Goal: Task Accomplishment & Management: Manage account settings

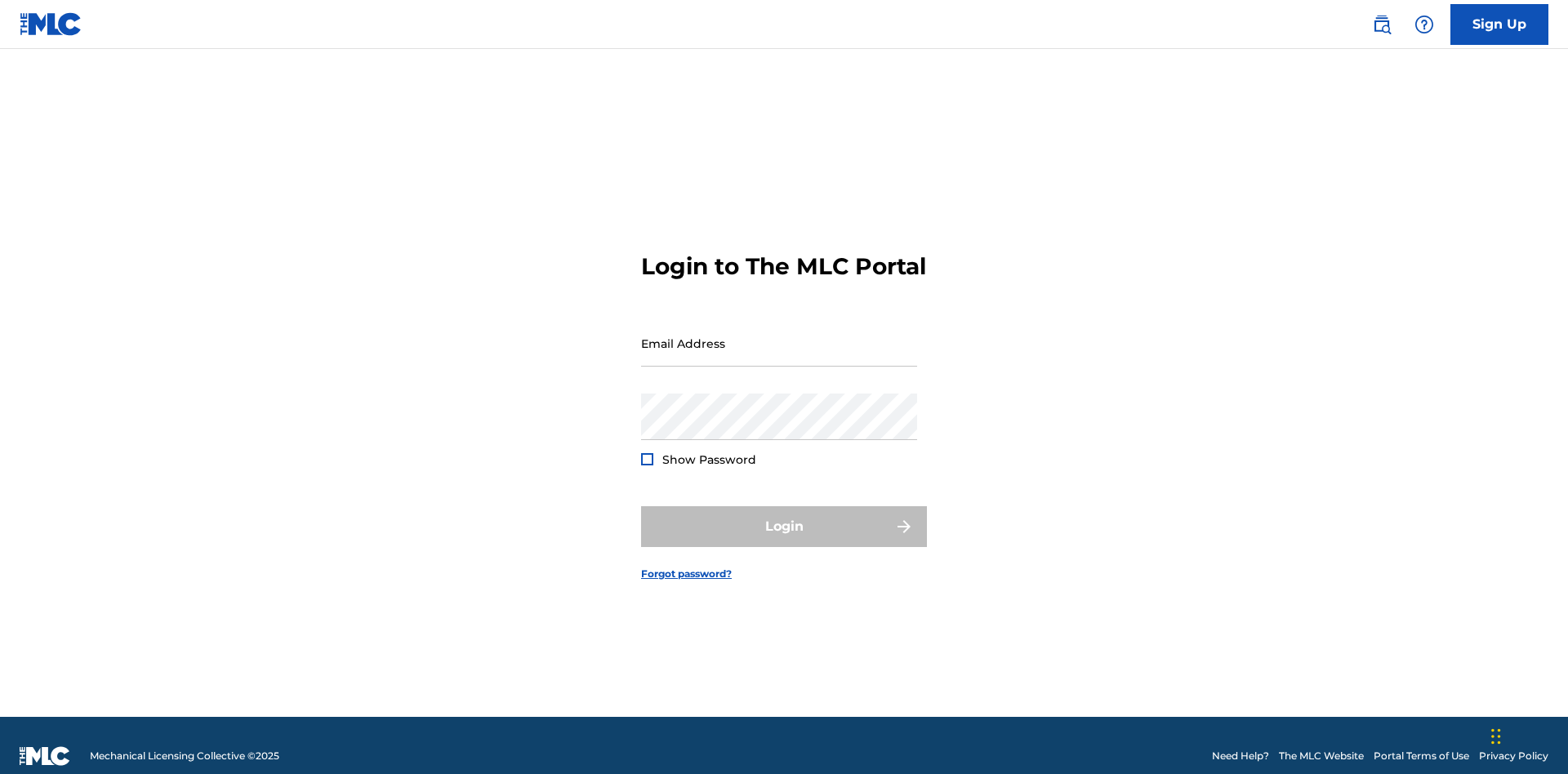
scroll to position [22, 0]
click at [779, 336] on input "Email Address" at bounding box center [779, 344] width 276 height 47
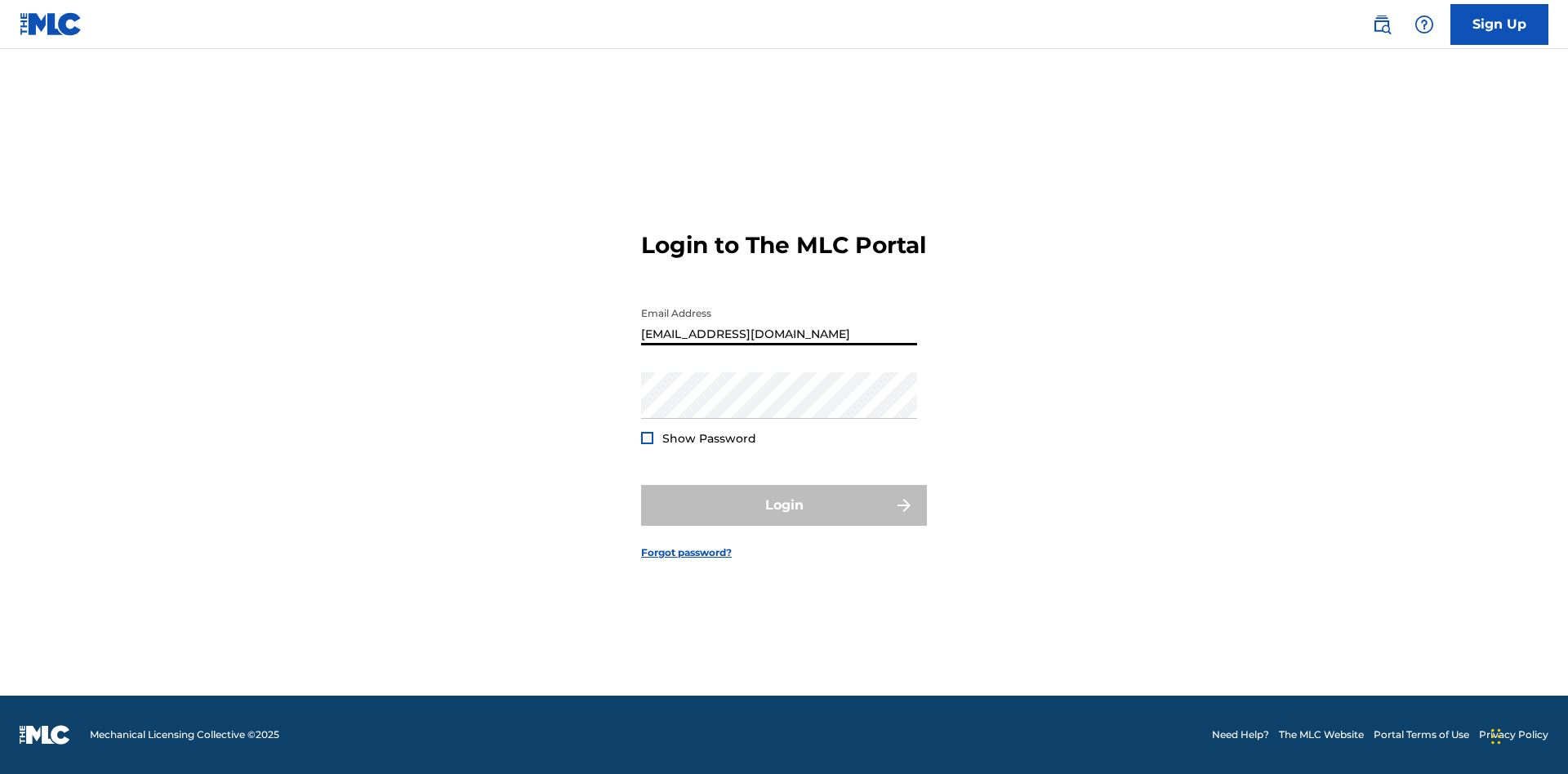
scroll to position [0, 59]
type input "a564c57b-42bd-4ee8-bedb-97e8c6a04ce2@mailslurp.net"
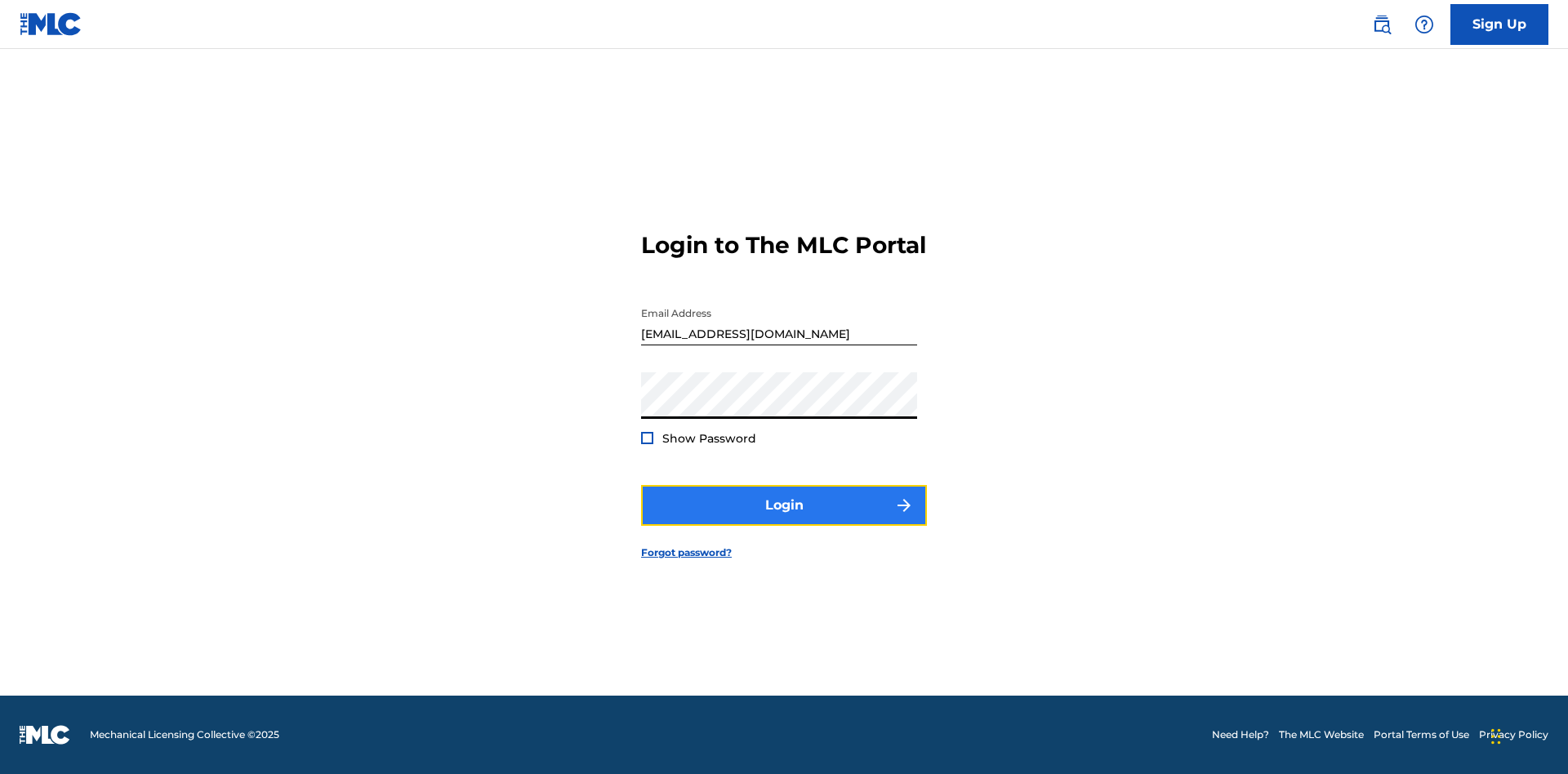
click at [784, 520] on button "Login" at bounding box center [784, 505] width 286 height 41
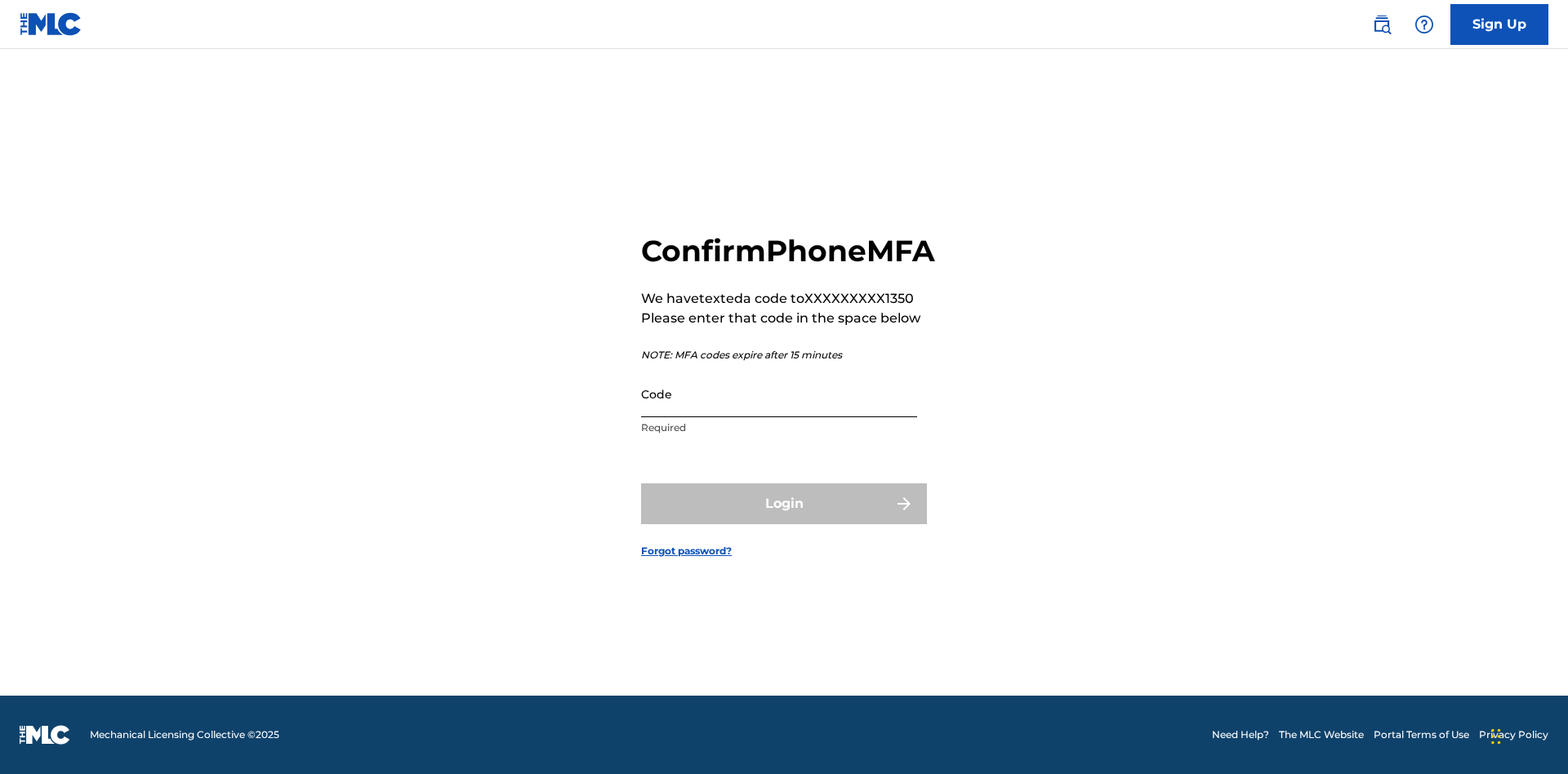
click at [779, 411] on input "Code" at bounding box center [779, 394] width 276 height 47
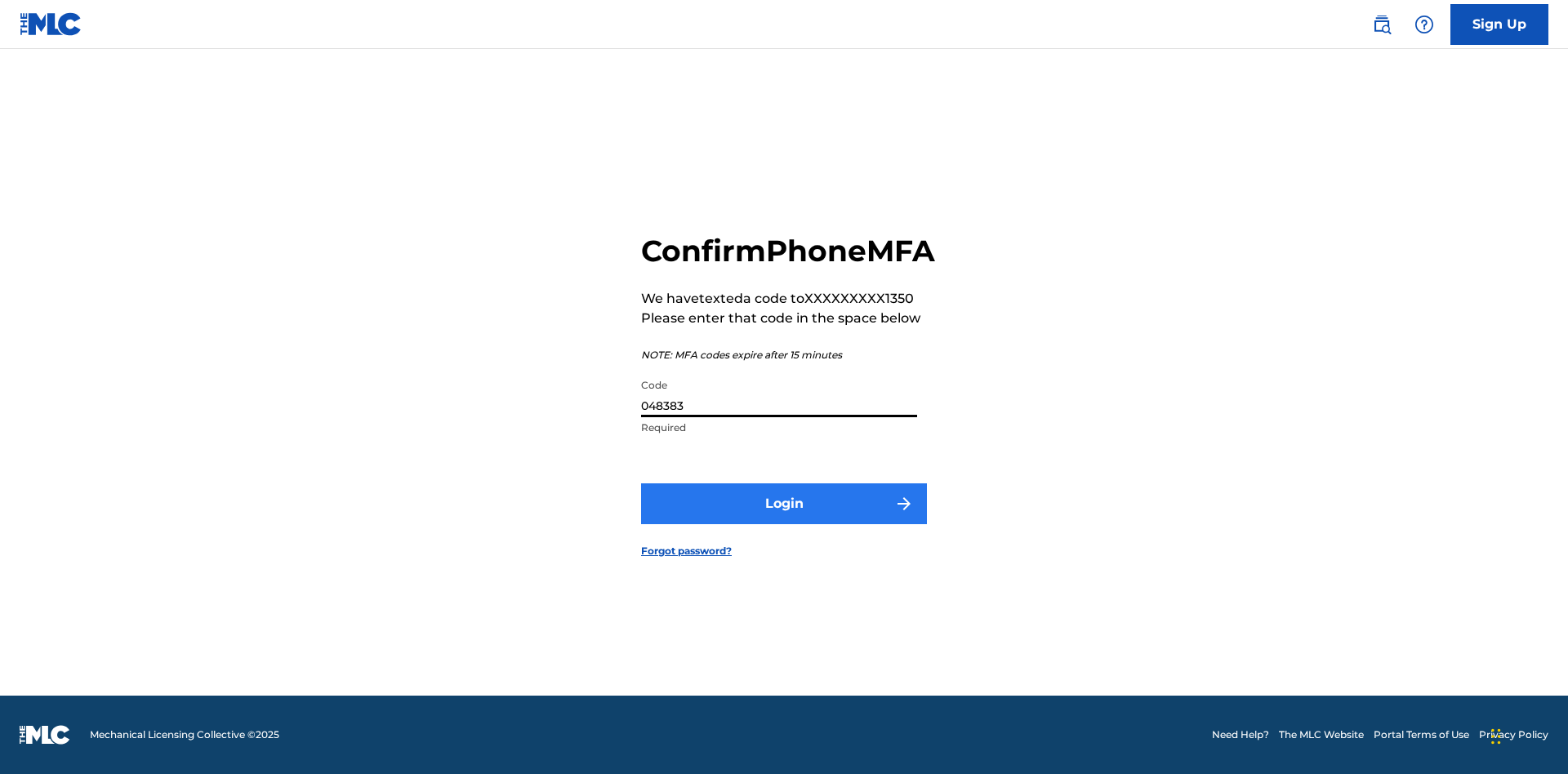
type input "048383"
click at [784, 522] on button "Login" at bounding box center [784, 503] width 286 height 41
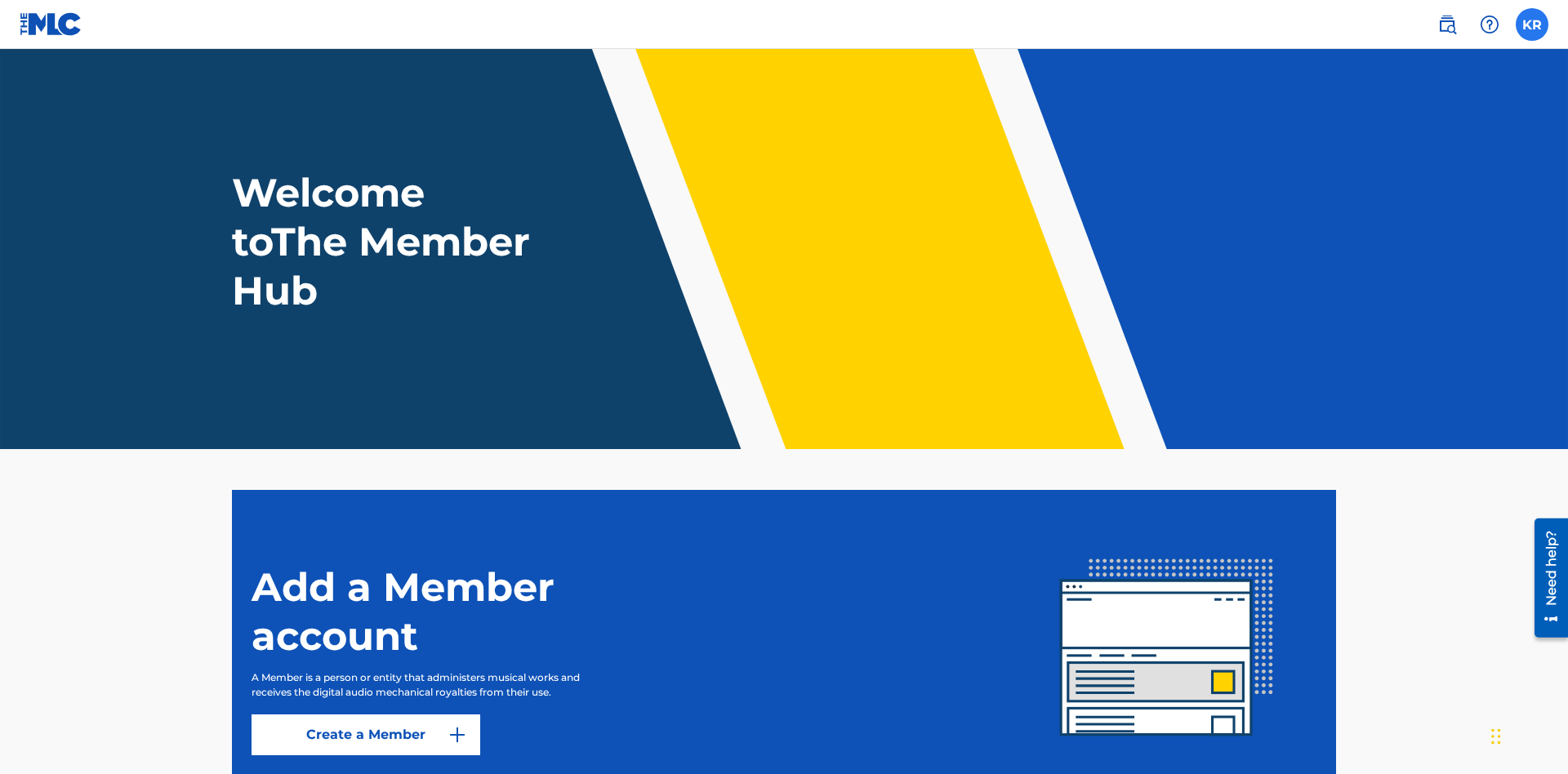
click at [1533, 23] on label at bounding box center [1532, 24] width 32 height 32
click at [1533, 24] on input "KR Krystal Ribble a564c57b-42bd-4ee8-bedb-97e8c6a04ce2@mailslurp.net Notificati…" at bounding box center [1533, 24] width 0 height 0
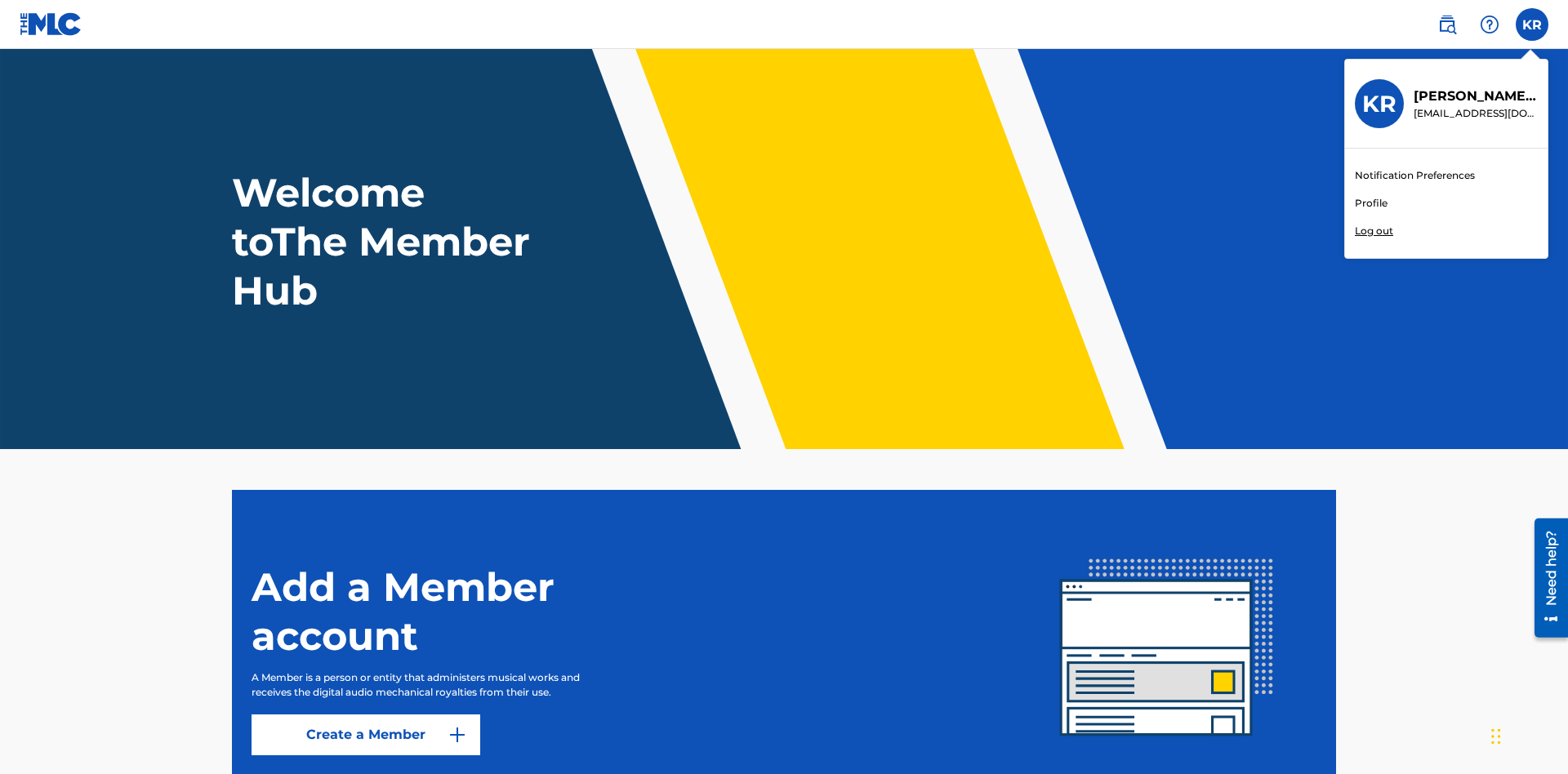
click at [1370, 203] on link "Profile" at bounding box center [1371, 203] width 32 height 14
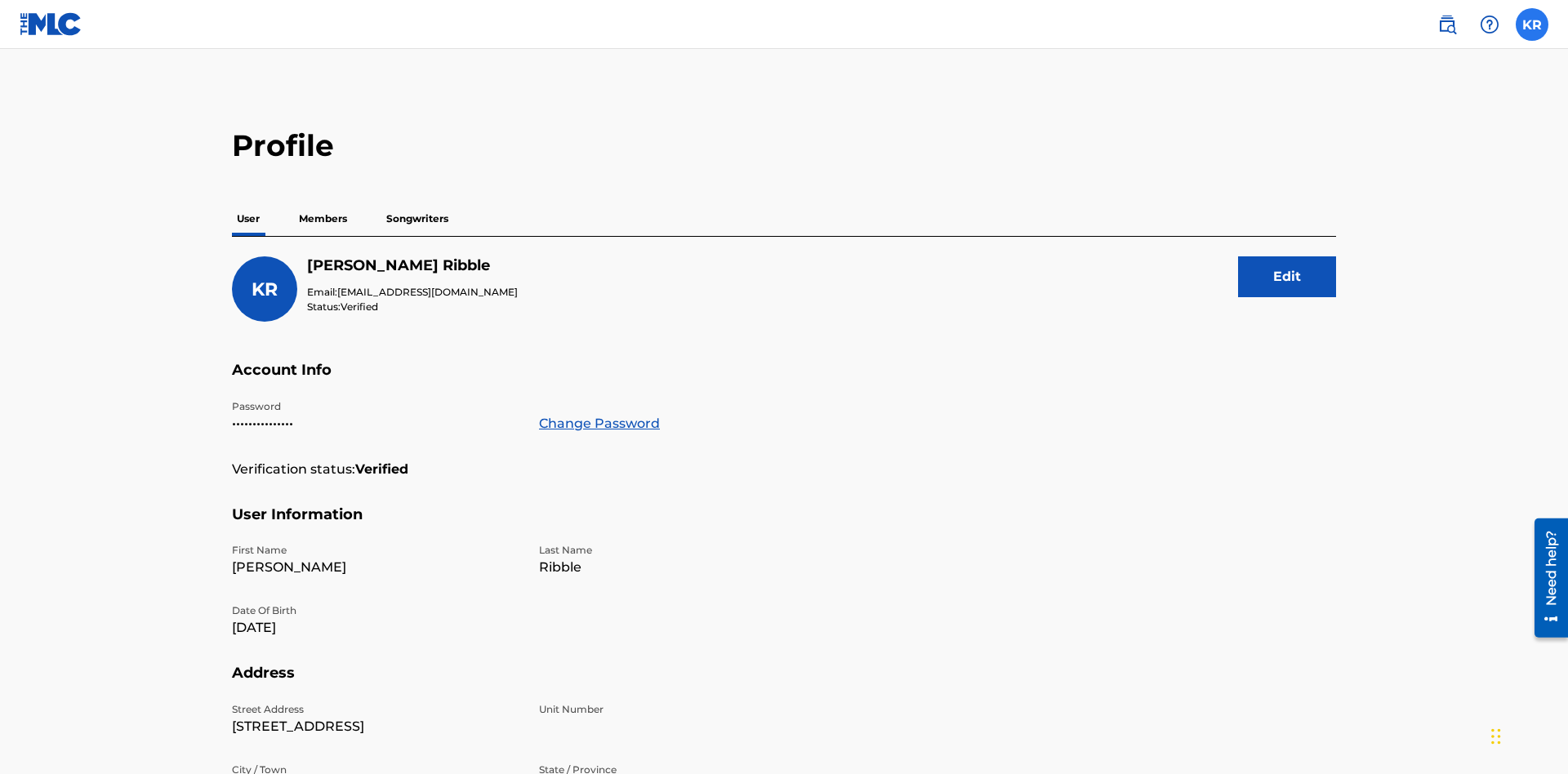
scroll to position [30, 0]
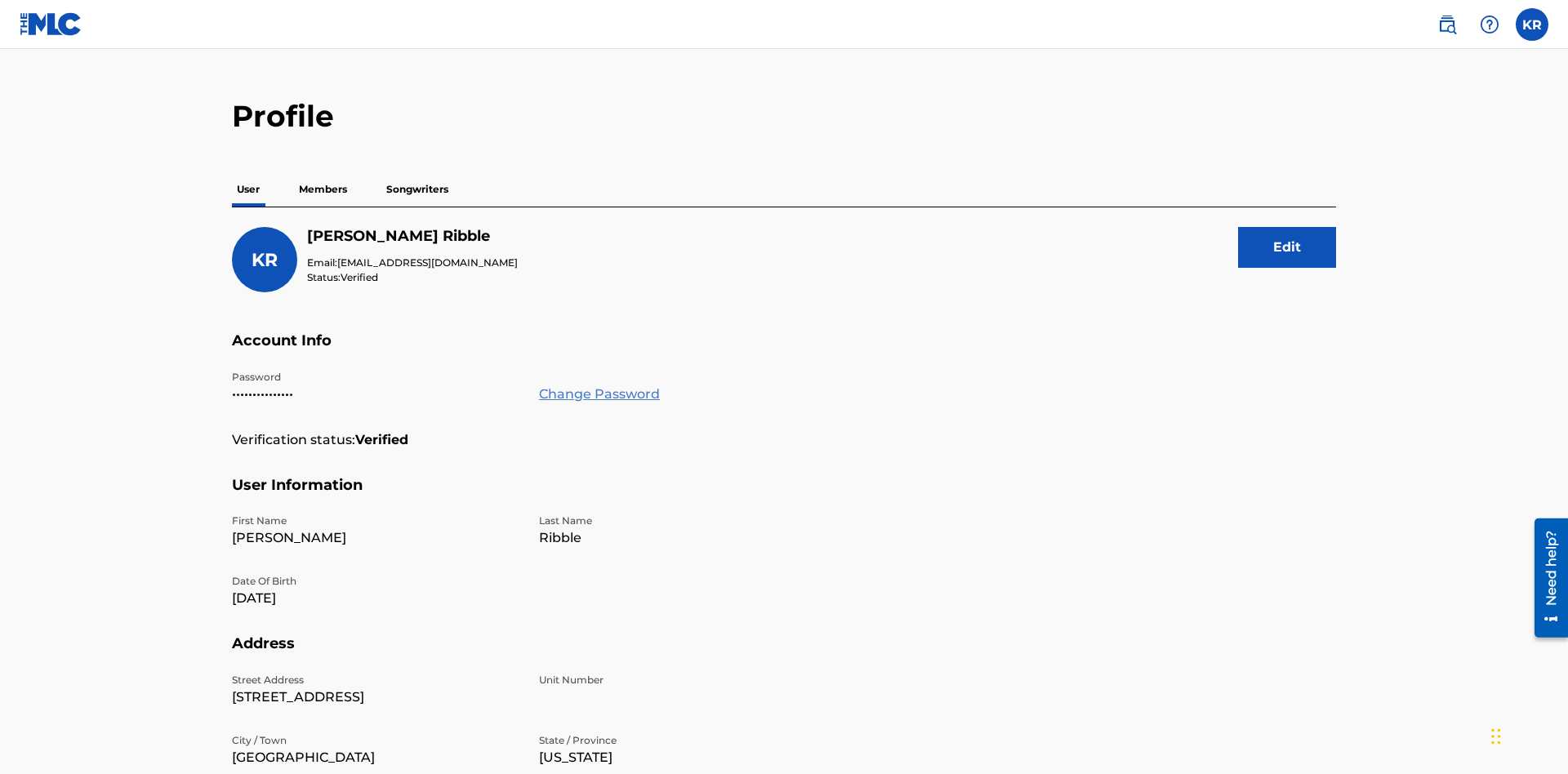
click at [599, 384] on link "Change Password" at bounding box center [600, 394] width 121 height 20
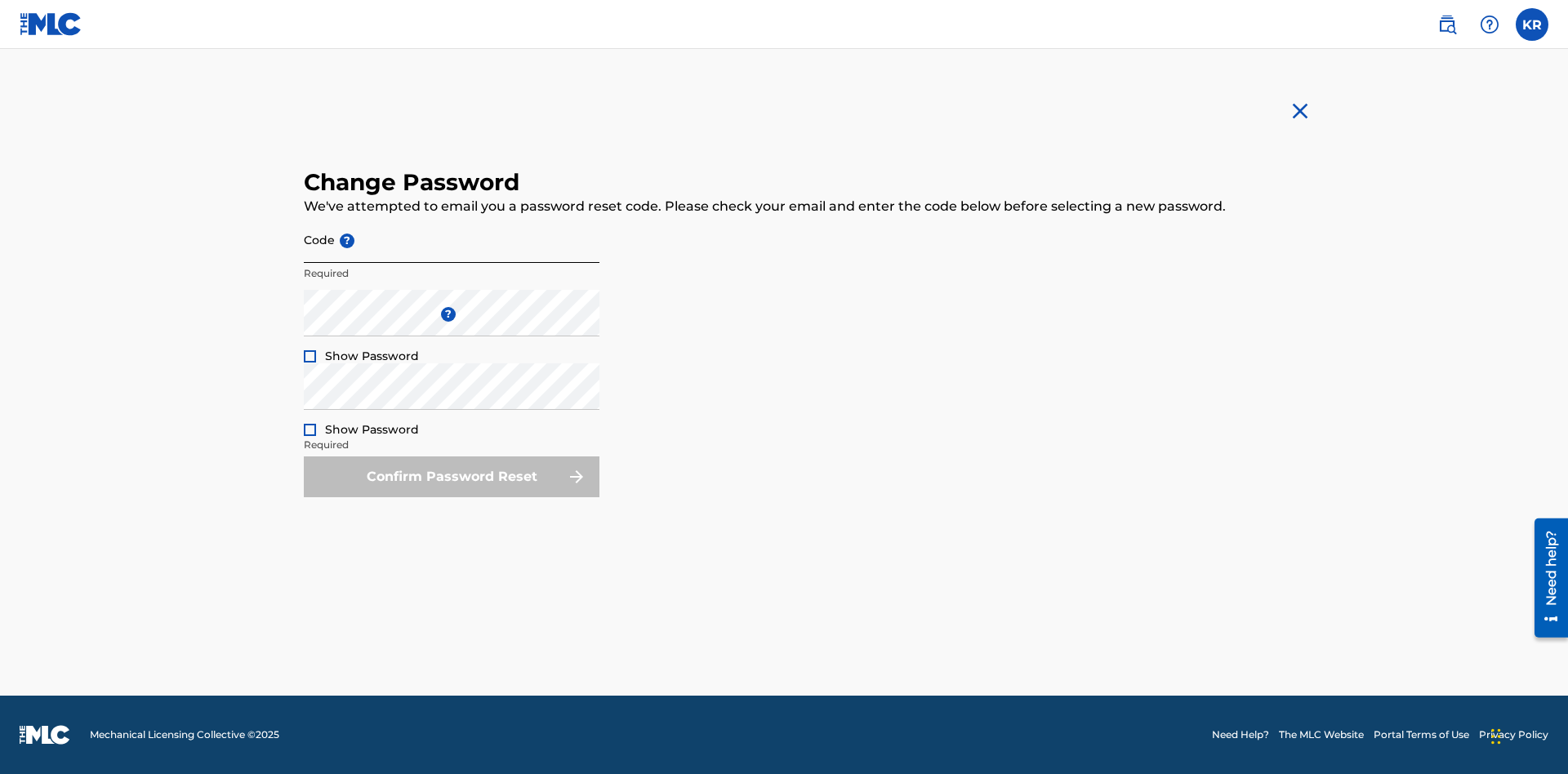
click at [452, 239] on input "Code ?" at bounding box center [452, 240] width 296 height 47
type input "e717b5676a1ea52ea0fd476ddb8c57ee"
